Goal: Information Seeking & Learning: Learn about a topic

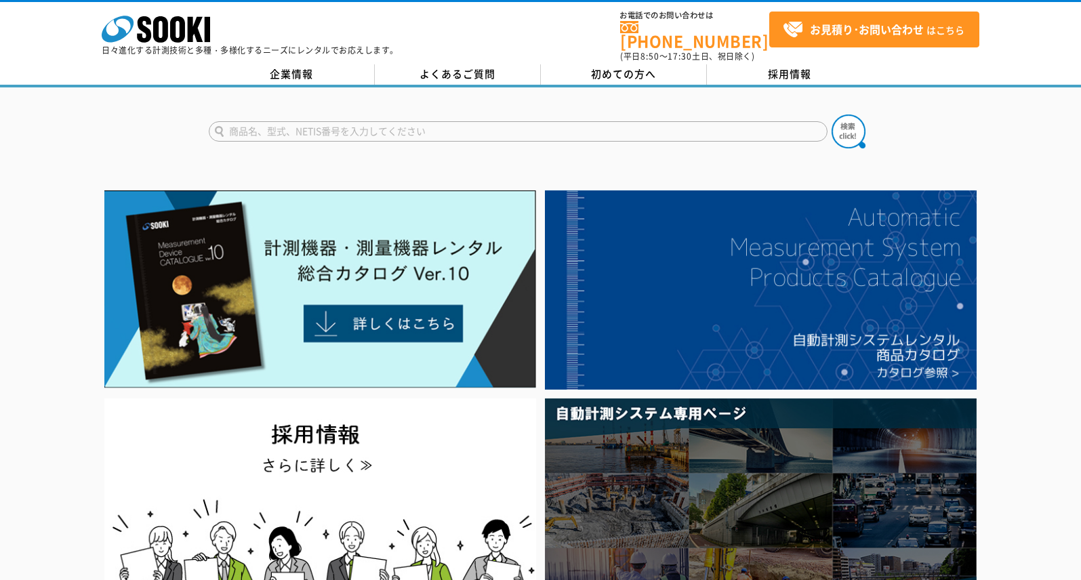
click at [256, 121] on input "text" at bounding box center [518, 131] width 619 height 20
type input "t"
type input "TOPLUN"
click at [831, 115] on button at bounding box center [848, 132] width 34 height 34
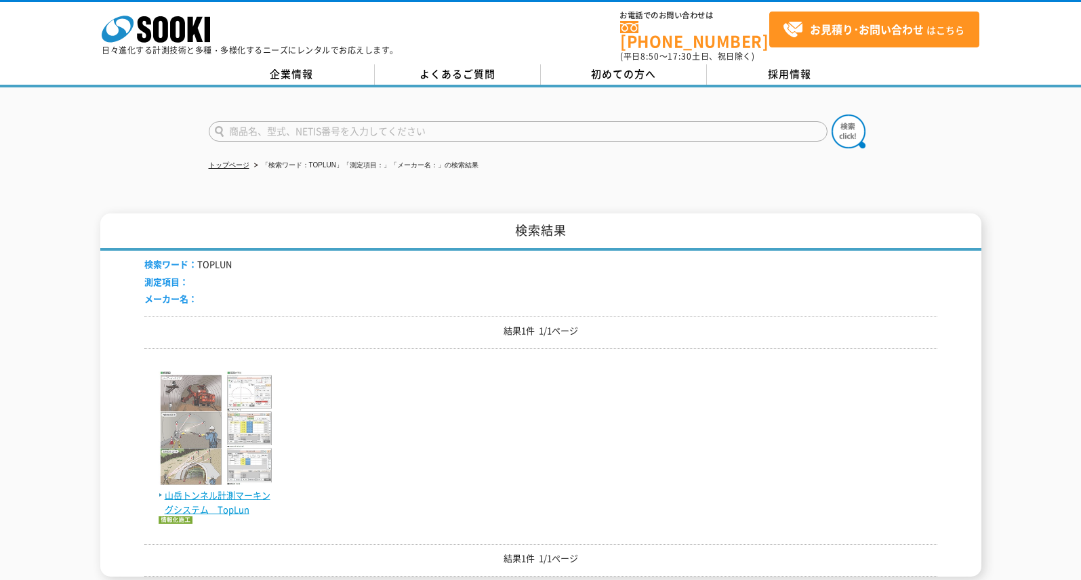
click at [213, 489] on span "山岳トンネル計測マーキングシステム　TopLun" at bounding box center [216, 503] width 115 height 28
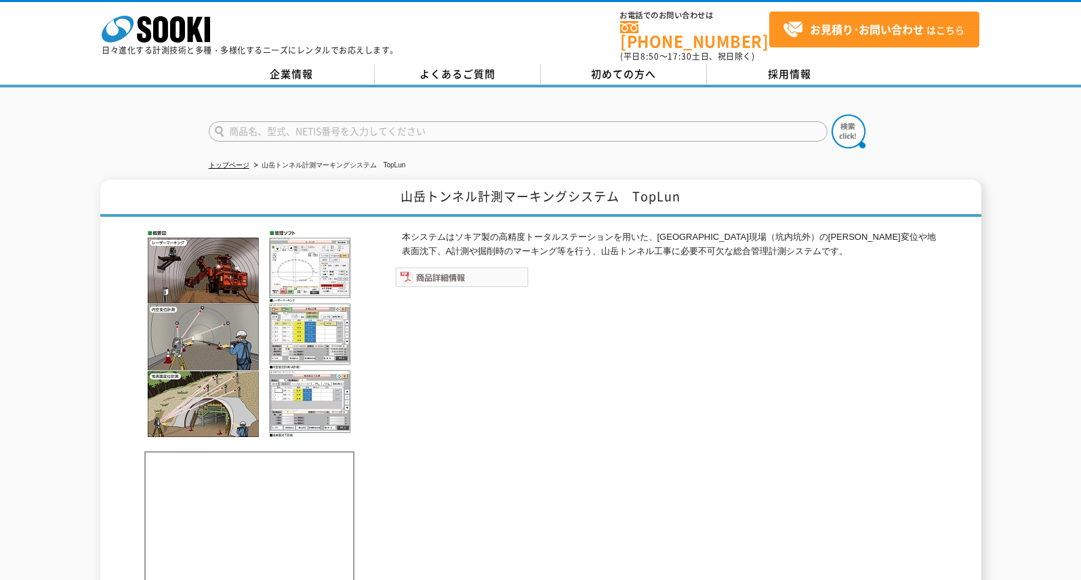
click at [448, 268] on img at bounding box center [461, 277] width 133 height 20
click at [231, 125] on input "text" at bounding box center [518, 131] width 619 height 20
type input "LOOPMAN"
click at [831, 115] on button at bounding box center [848, 132] width 34 height 34
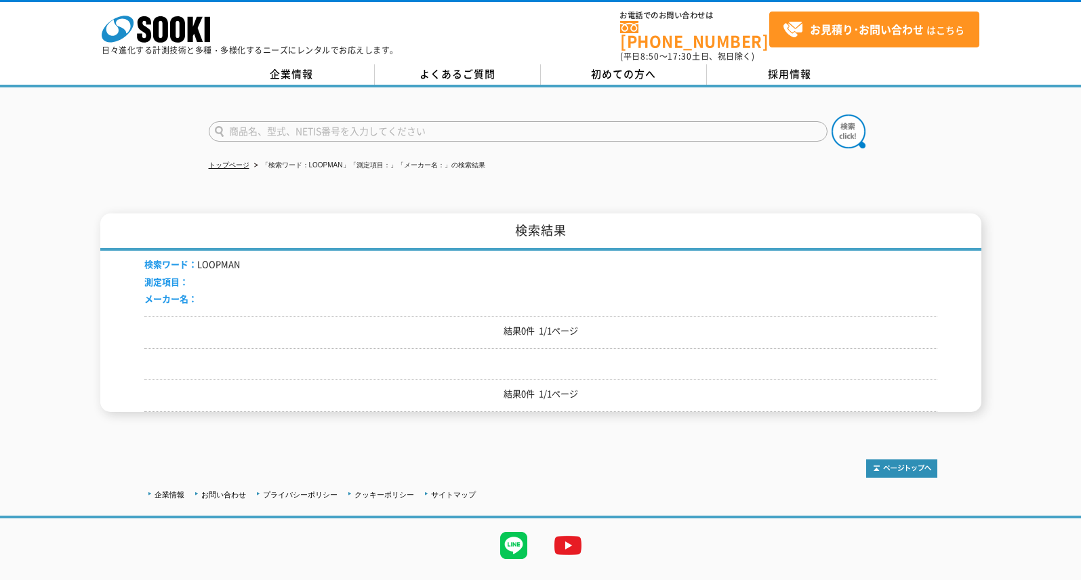
click at [231, 125] on input "text" at bounding box center [518, 131] width 619 height 20
type input "ループマン"
click at [831, 115] on button at bounding box center [848, 132] width 34 height 34
click at [231, 125] on input "text" at bounding box center [518, 131] width 619 height 20
type input "LoopMan"
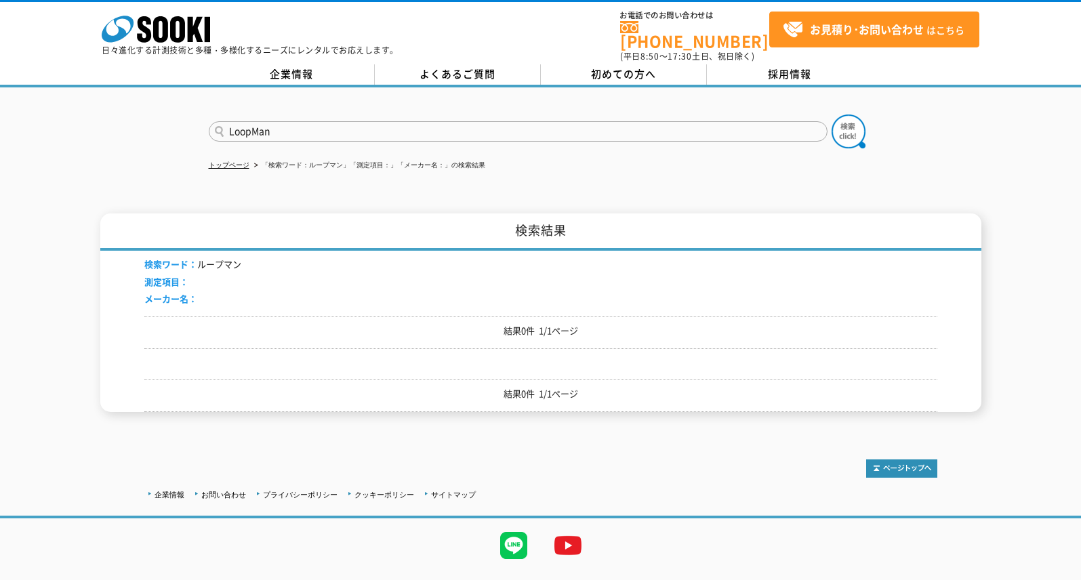
click at [831, 115] on button at bounding box center [848, 132] width 34 height 34
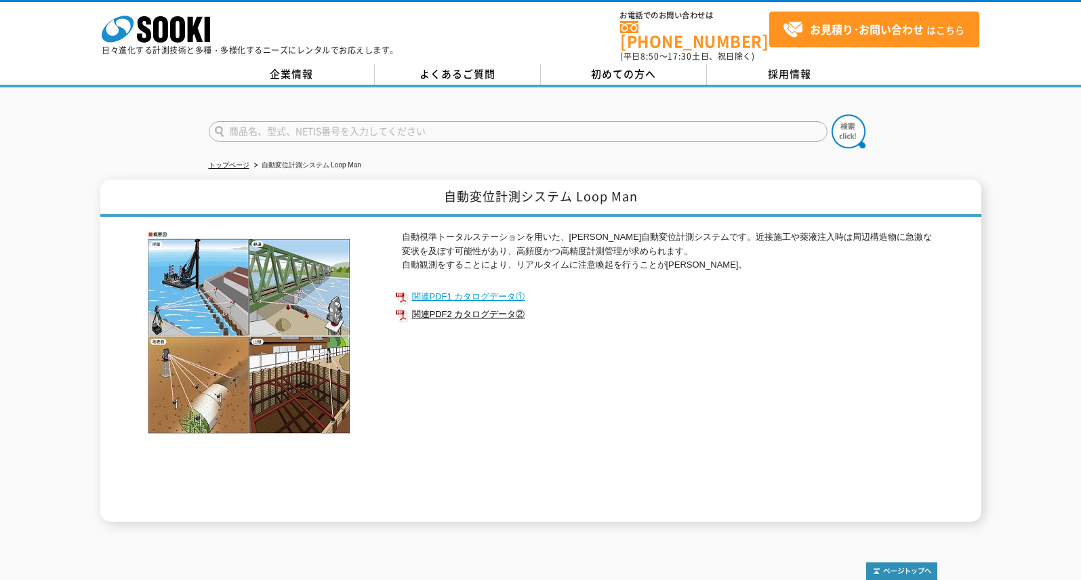
click at [468, 290] on link "関連PDF1 カタログデータ①" at bounding box center [666, 297] width 542 height 18
click at [455, 306] on link "関連PDF2 カタログデータ②" at bounding box center [666, 315] width 542 height 18
click at [454, 306] on link "関連PDF2 カタログデータ②" at bounding box center [666, 315] width 542 height 18
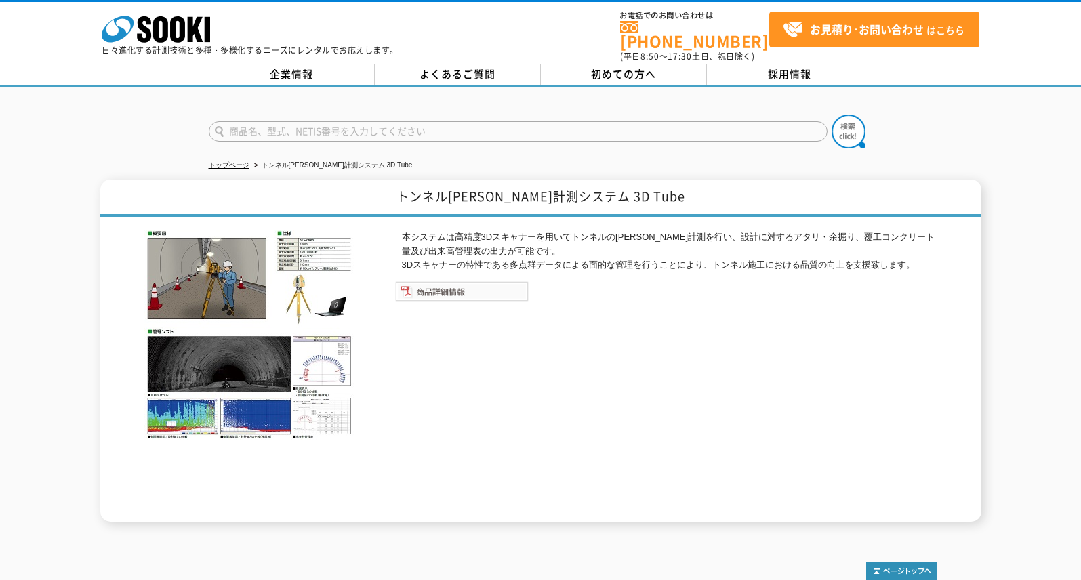
click at [449, 286] on img at bounding box center [461, 291] width 133 height 20
click at [453, 281] on img at bounding box center [461, 291] width 133 height 20
